Goal: Find specific page/section: Find specific page/section

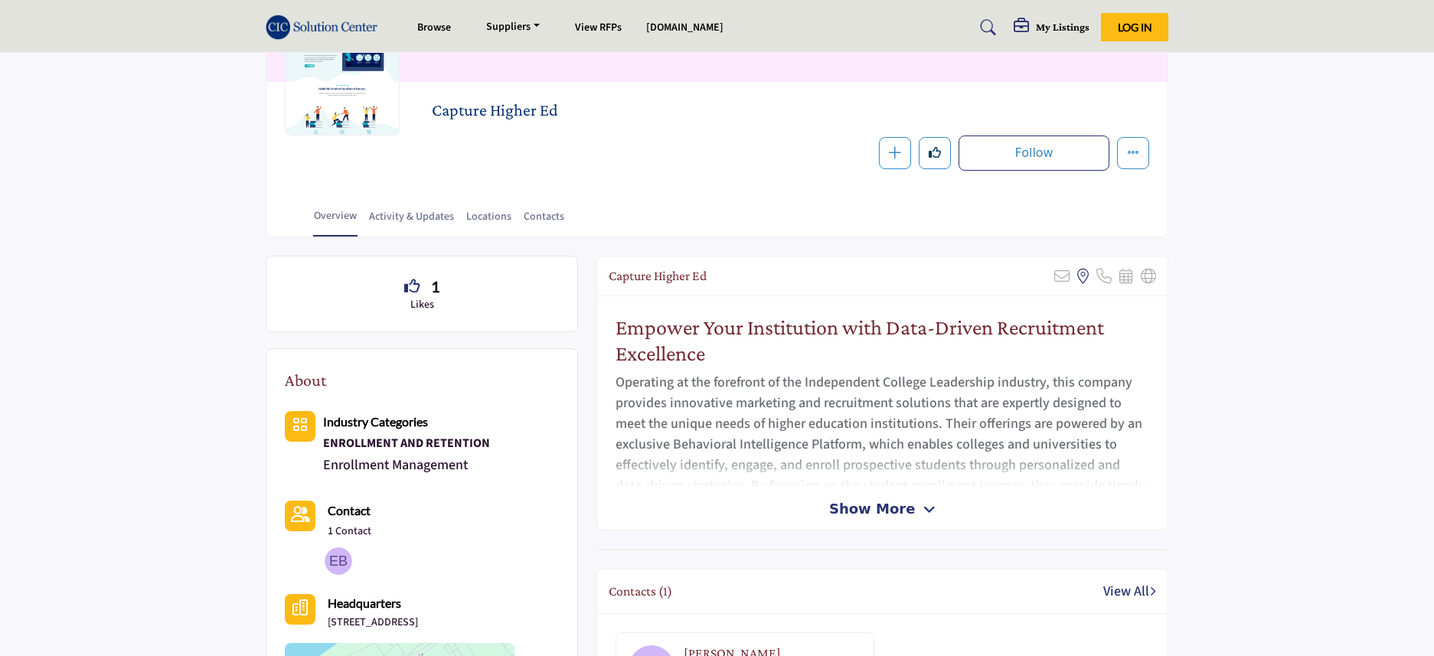
scroll to position [172, 0]
click at [893, 505] on span "Show More" at bounding box center [872, 507] width 86 height 21
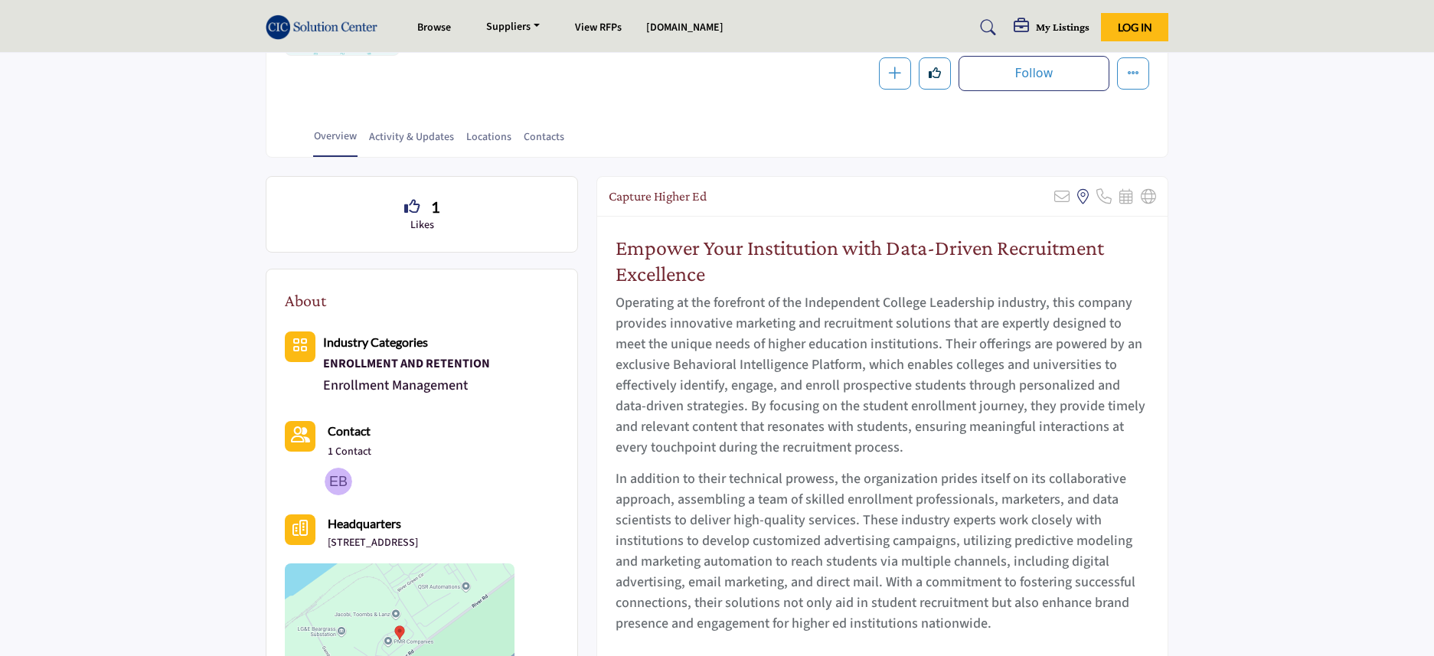
scroll to position [0, 0]
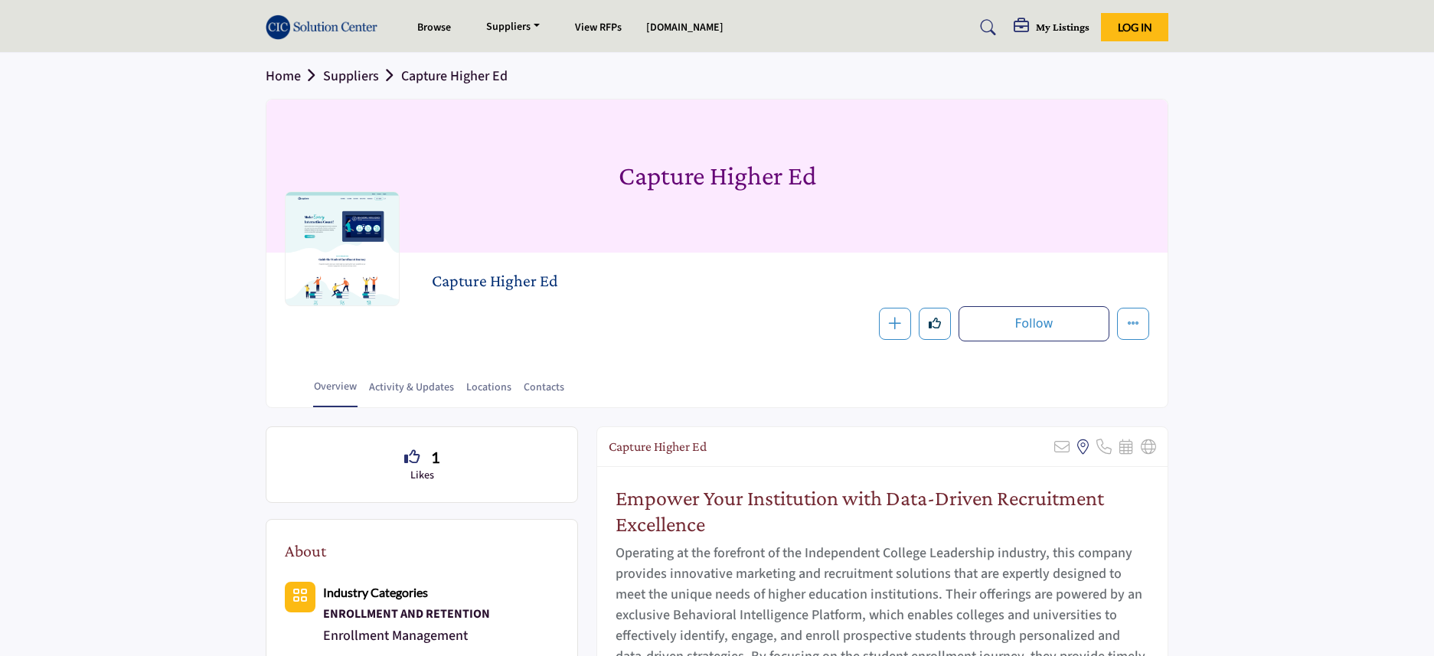
click at [300, 24] on img at bounding box center [325, 27] width 119 height 25
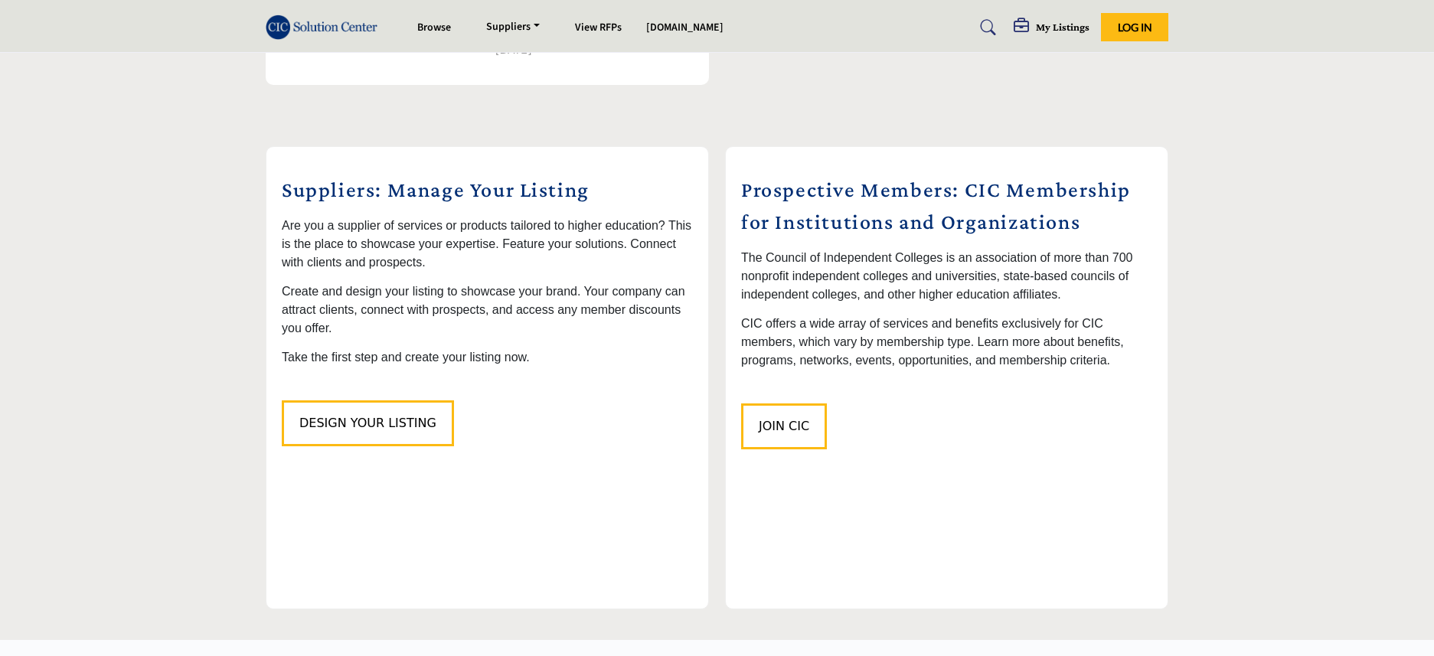
scroll to position [1806, 0]
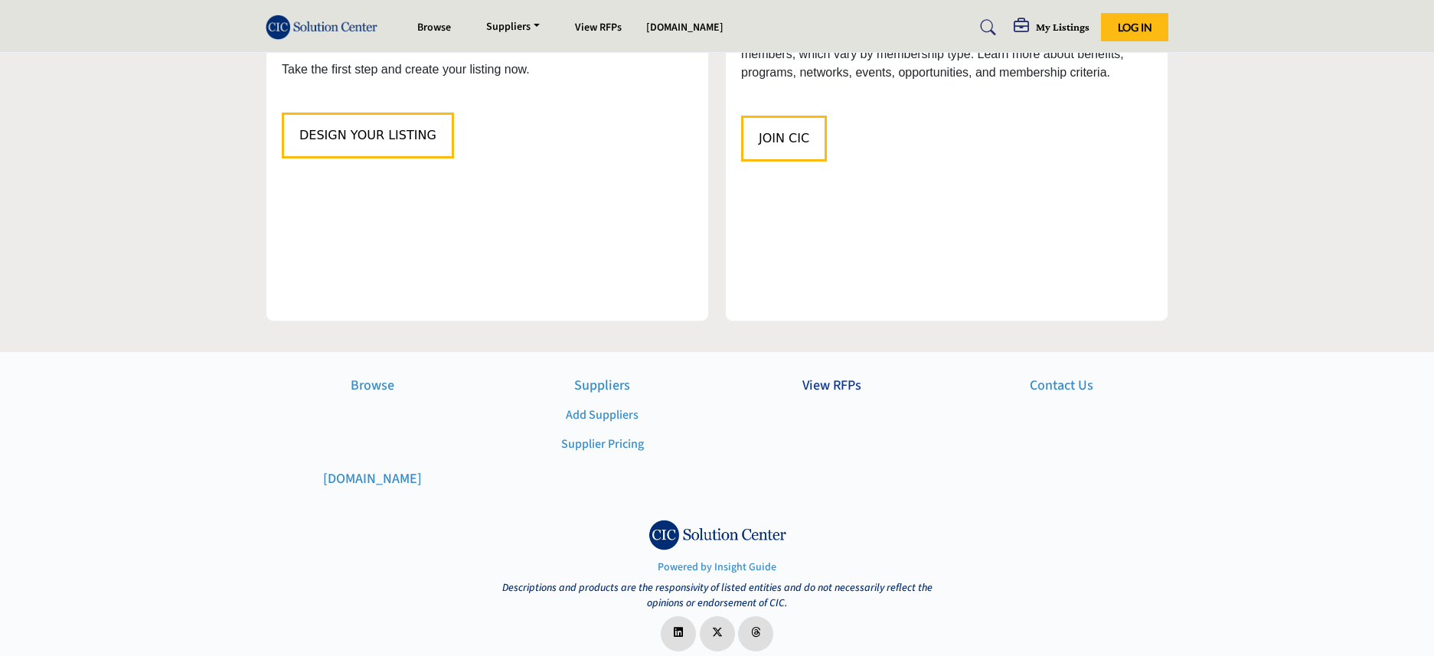
click at [805, 375] on p "View RFPs" at bounding box center [832, 385] width 214 height 21
